Goal: Check status

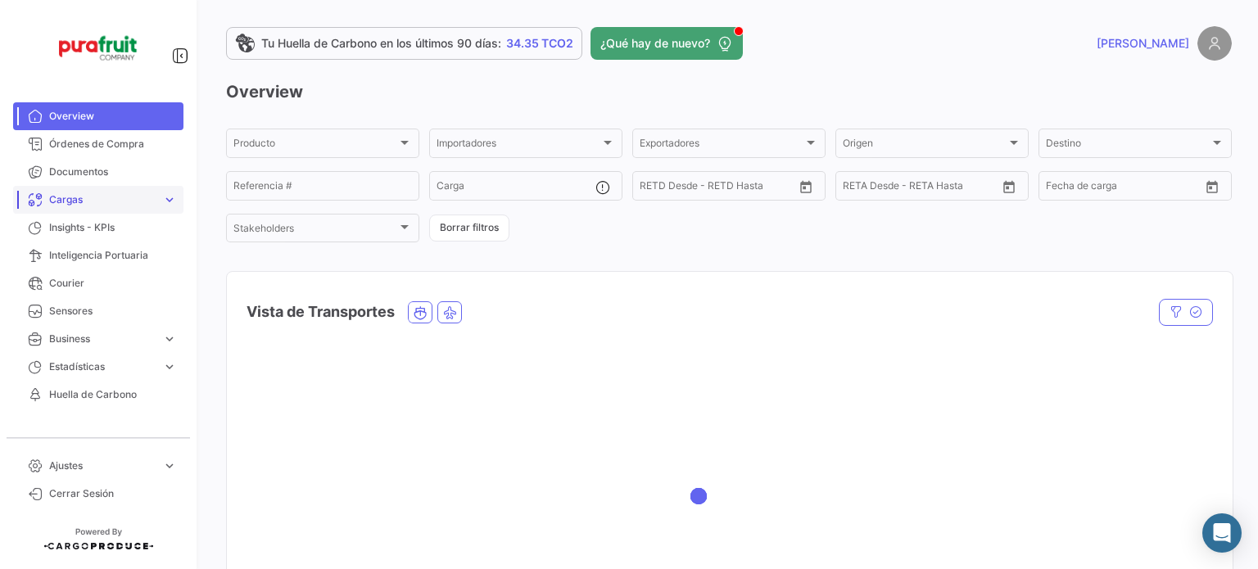
click at [79, 202] on span "Cargas" at bounding box center [102, 199] width 106 height 15
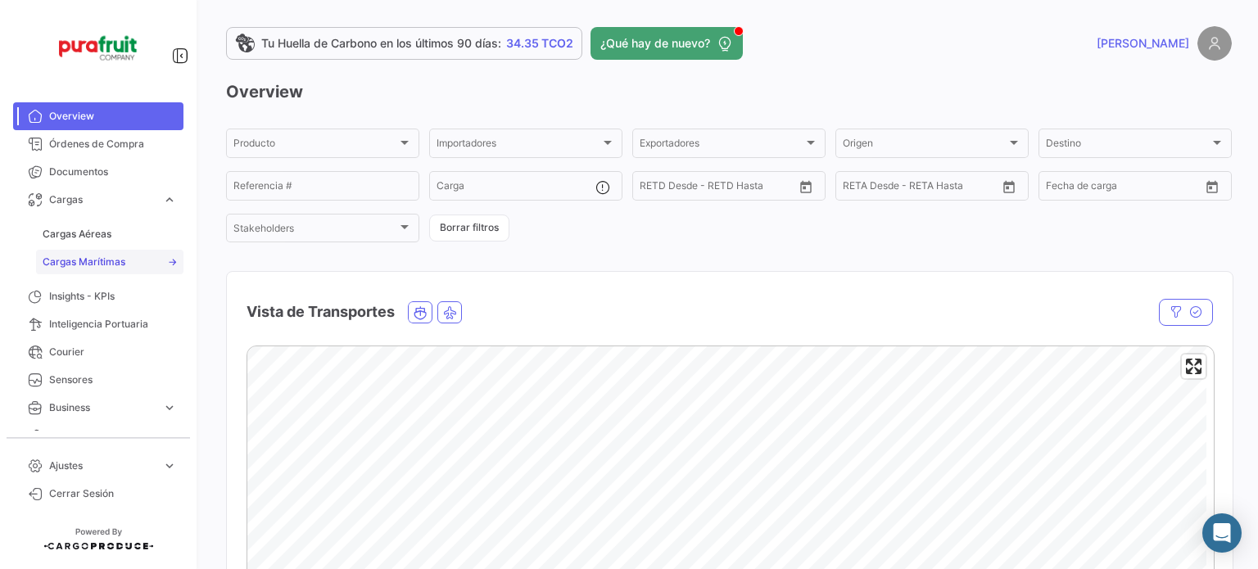
click at [102, 251] on link "Cargas Marítimas" at bounding box center [109, 262] width 147 height 25
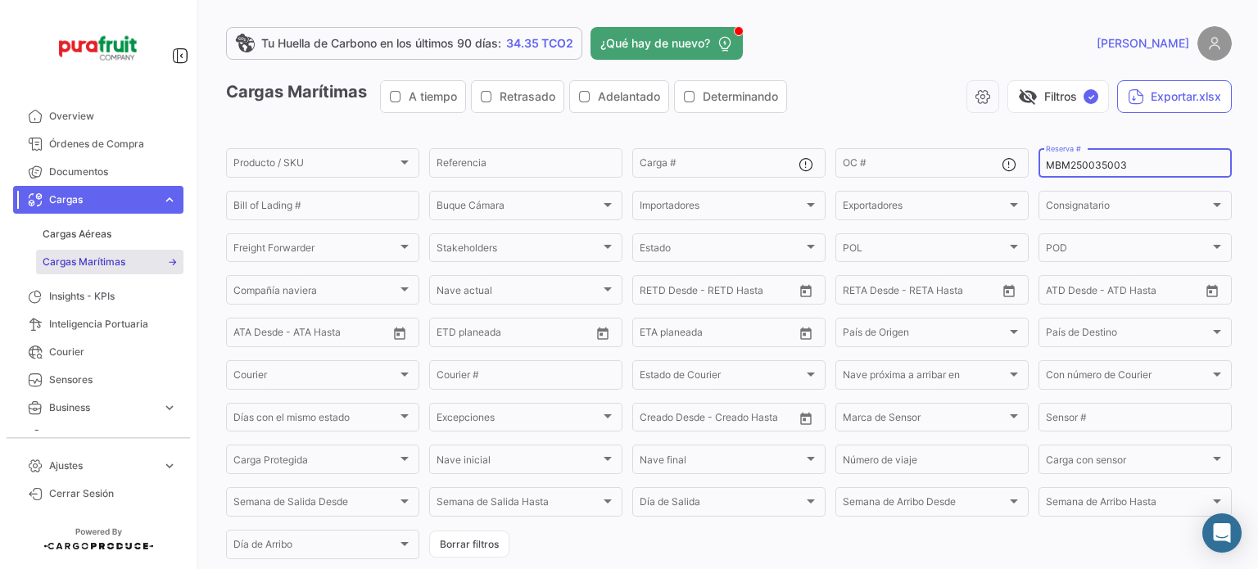
click at [1053, 170] on input "MBM250035003" at bounding box center [1135, 165] width 179 height 11
paste input "ZIMULMA00013646"
type input "ZIMULMA00013646"
click at [1144, 167] on input "ZIMULMA00013646" at bounding box center [1135, 165] width 179 height 11
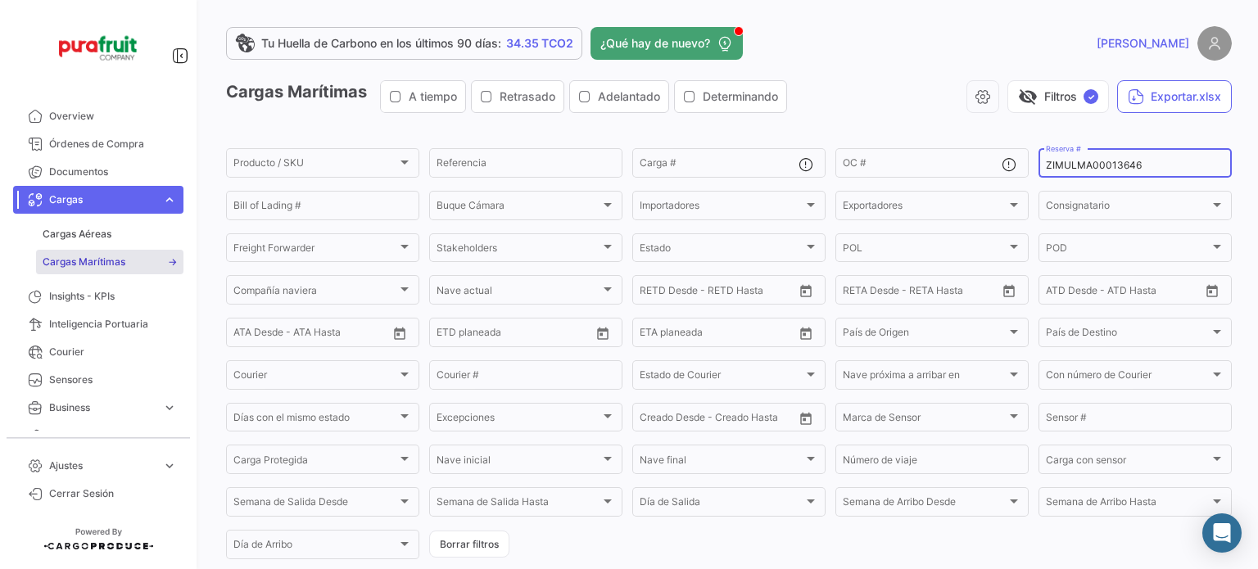
click at [200, 2] on div "Tu Huella de Carbono en los últimos 90 días: 34.35 TCO2 ¿Qué hay de nuevo? [PER…" at bounding box center [729, 284] width 1058 height 569
